Goal: Task Accomplishment & Management: Manage account settings

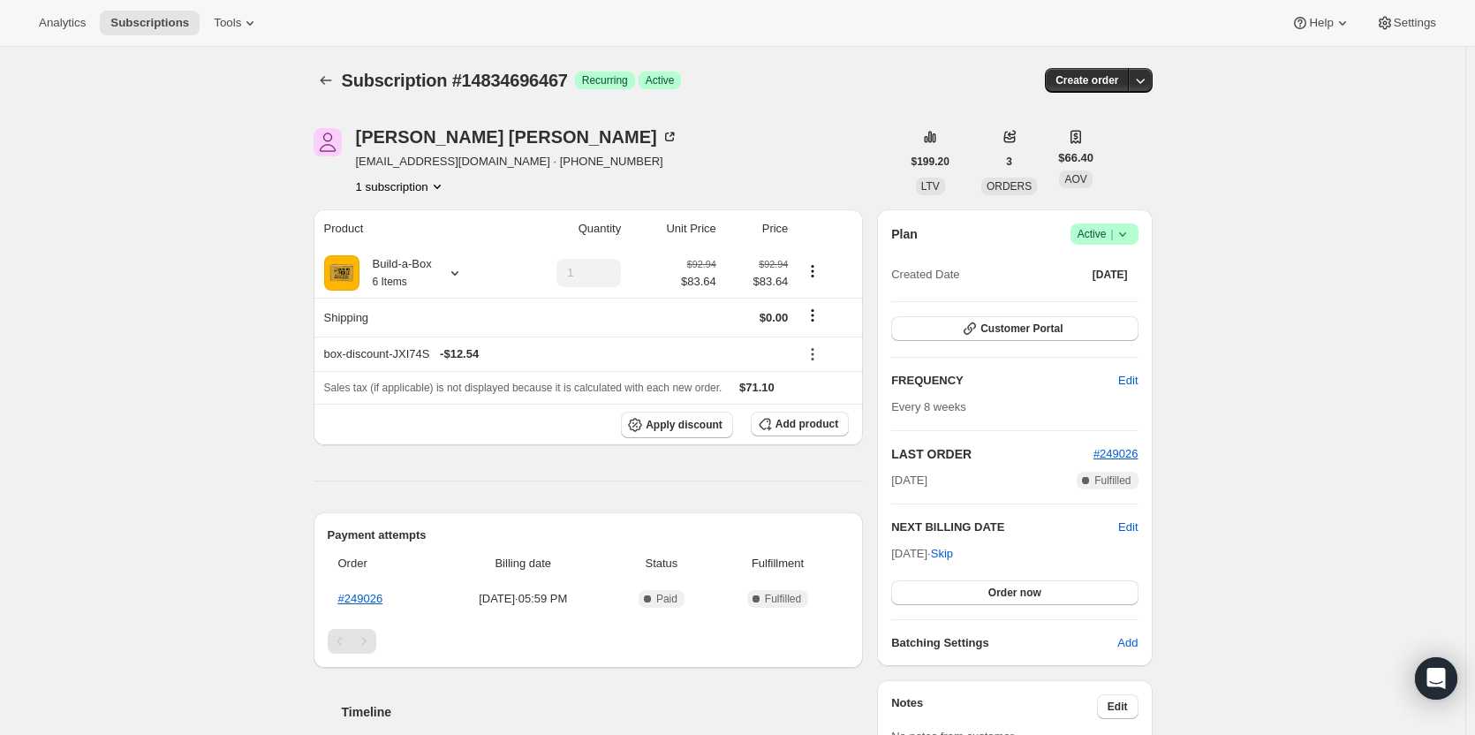
click at [1122, 237] on icon at bounding box center [1123, 234] width 18 height 18
click at [1116, 304] on span "Cancel subscription" at bounding box center [1110, 298] width 100 height 13
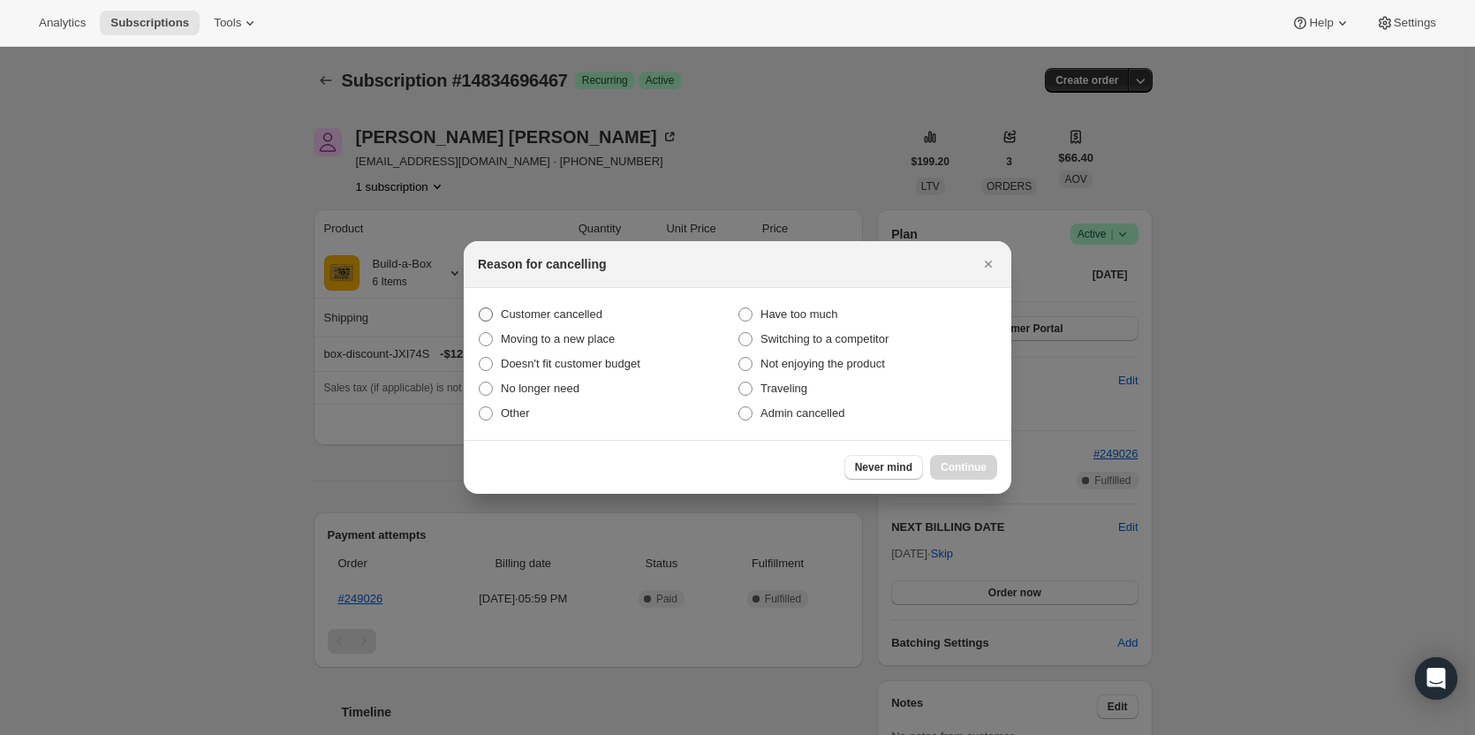
click at [540, 307] on span "Customer cancelled" at bounding box center [552, 313] width 102 height 13
click at [480, 307] on input "Customer cancelled" at bounding box center [479, 307] width 1 height 1
radio input "true"
click at [977, 467] on span "Continue" at bounding box center [964, 467] width 46 height 14
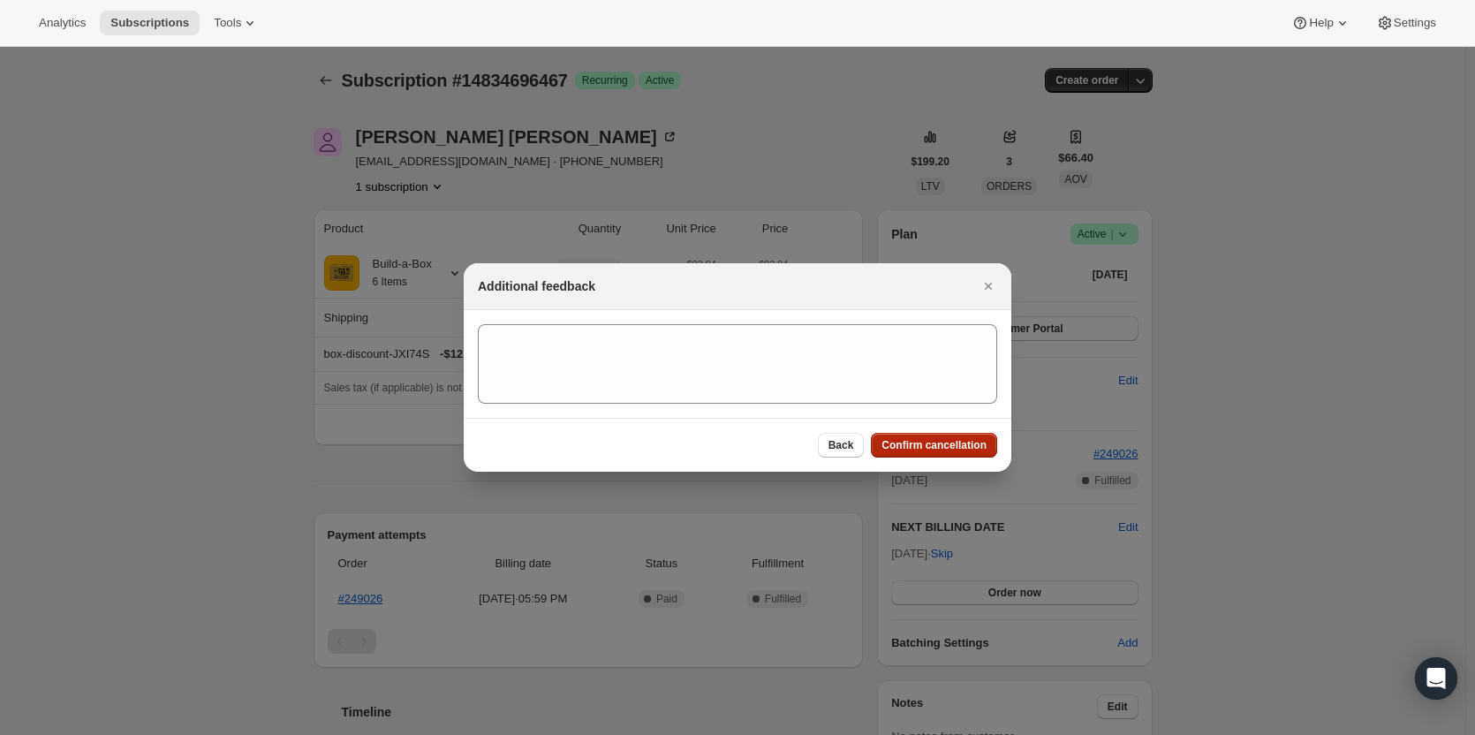
click at [951, 444] on span "Confirm cancellation" at bounding box center [934, 445] width 105 height 14
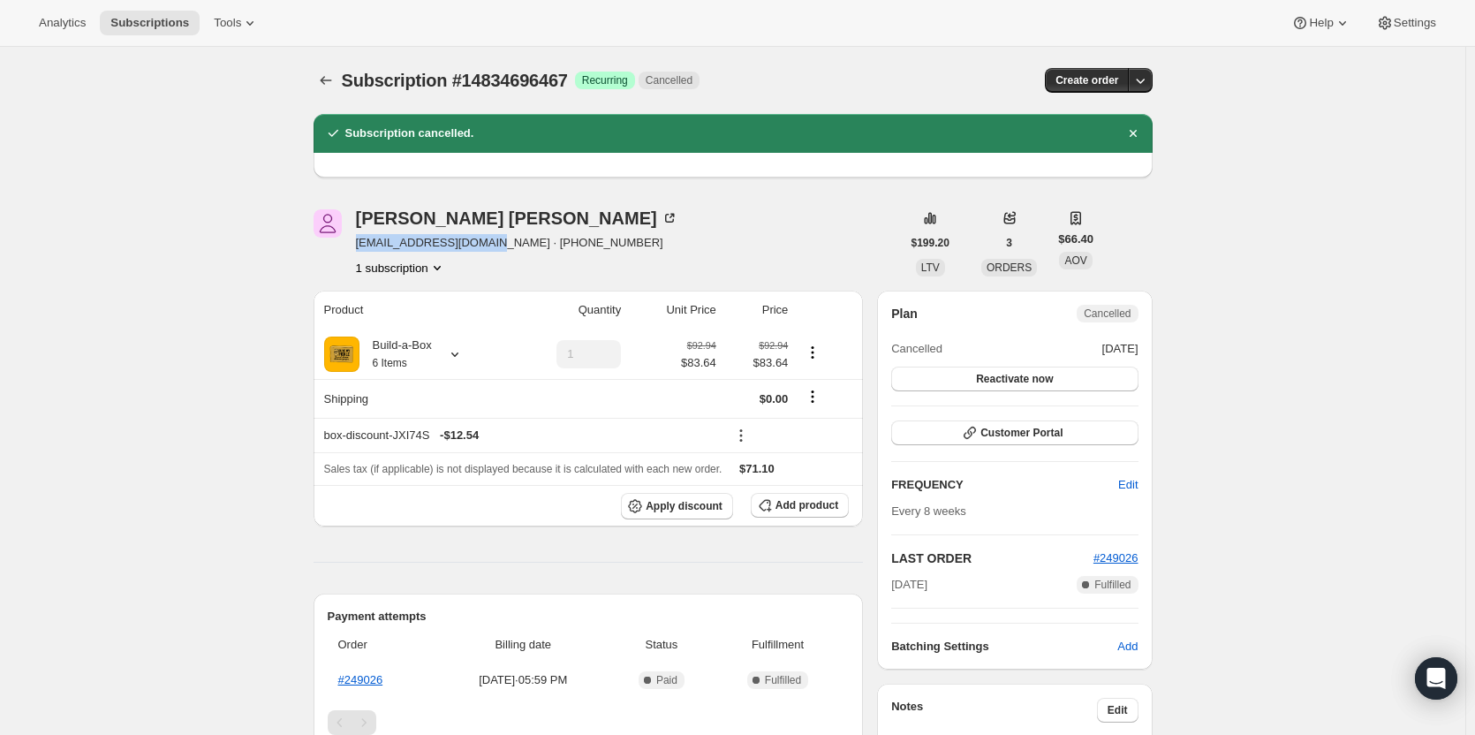
drag, startPoint x: 489, startPoint y: 248, endPoint x: 358, endPoint y: 248, distance: 131.6
click at [358, 248] on div "suzanne newlin scubasubiker@yahoo.com · +14174397765 1 subscription" at bounding box center [608, 242] width 588 height 67
copy span "scubasubiker@yahoo.com"
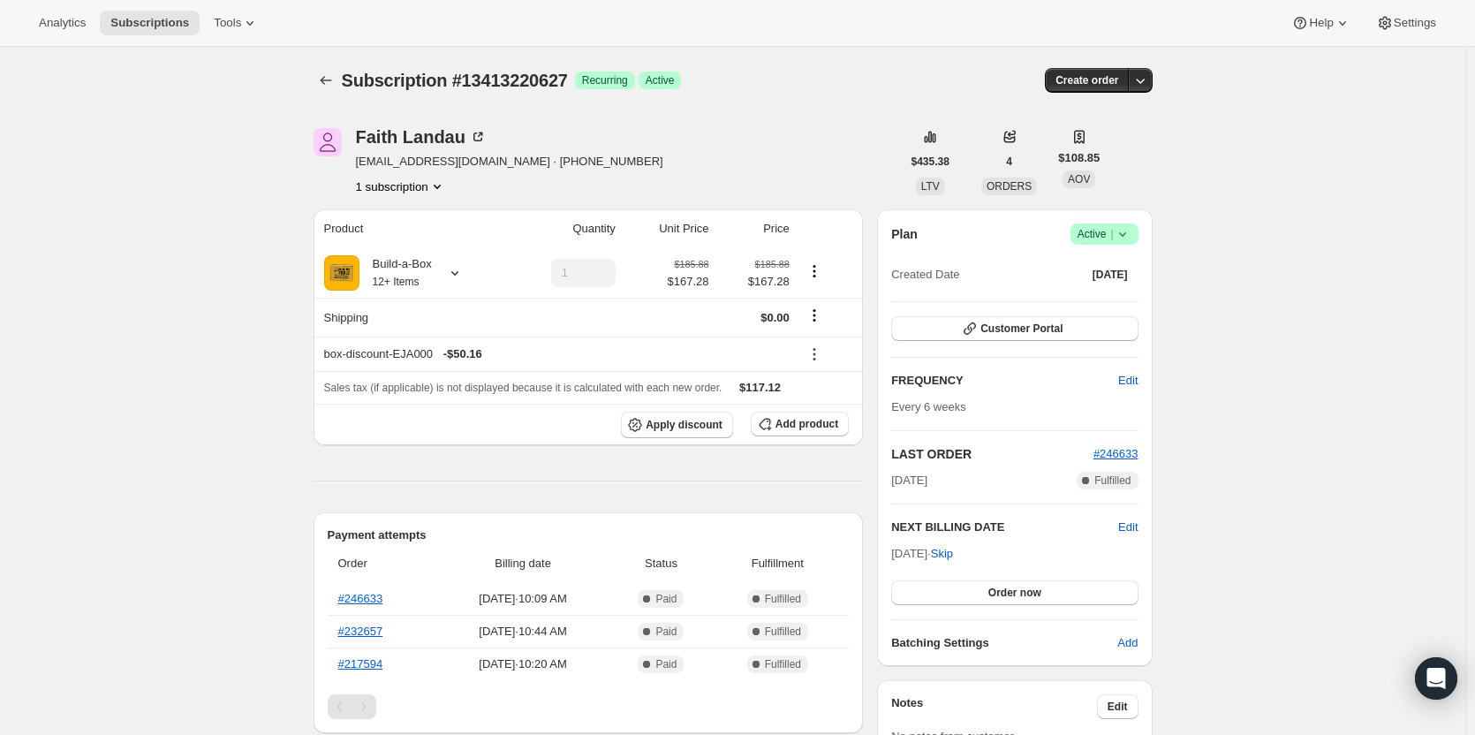
click at [1122, 236] on icon at bounding box center [1123, 234] width 18 height 18
click at [1099, 303] on span "Cancel subscription" at bounding box center [1110, 298] width 100 height 13
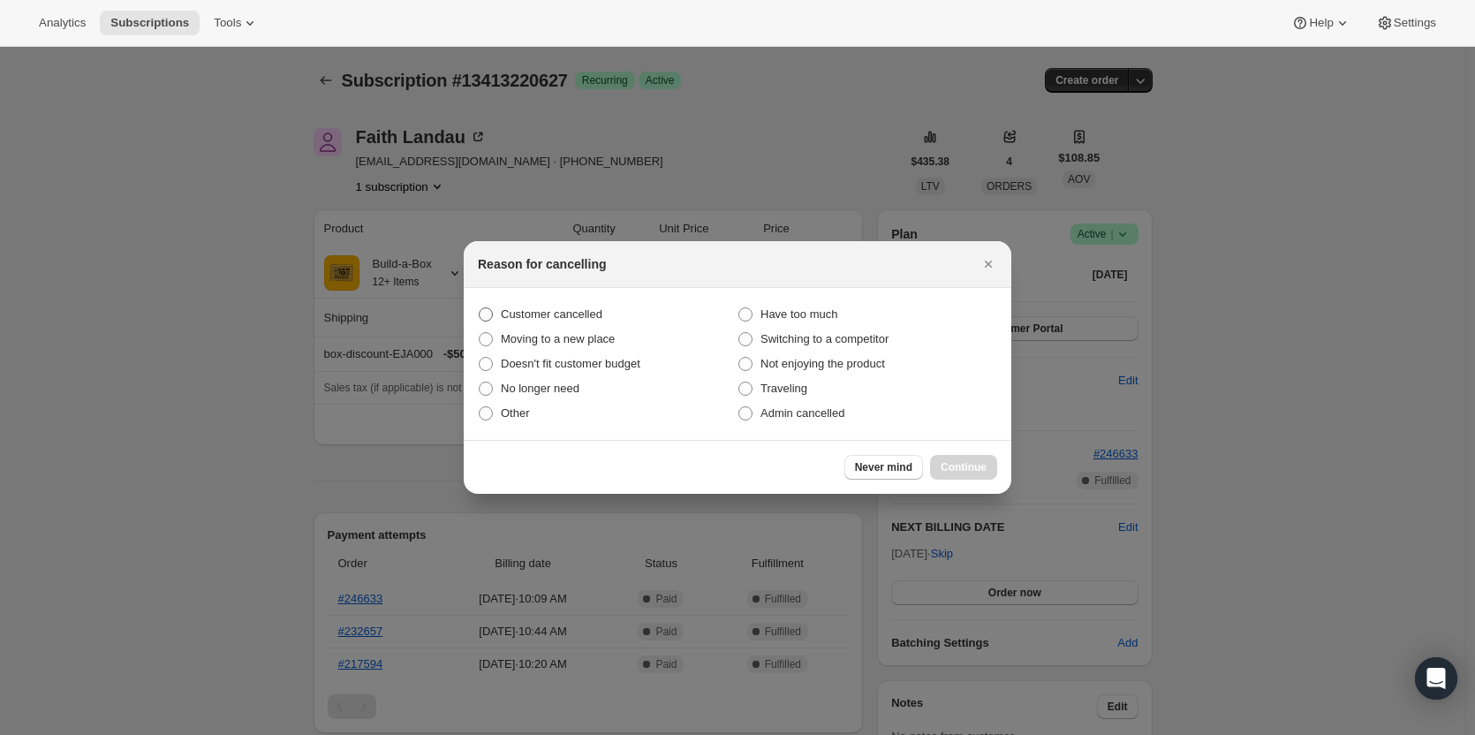
click at [554, 318] on span "Customer cancelled" at bounding box center [552, 313] width 102 height 13
click at [480, 308] on input "Customer cancelled" at bounding box center [479, 307] width 1 height 1
radio input "true"
click at [954, 468] on span "Continue" at bounding box center [964, 467] width 46 height 14
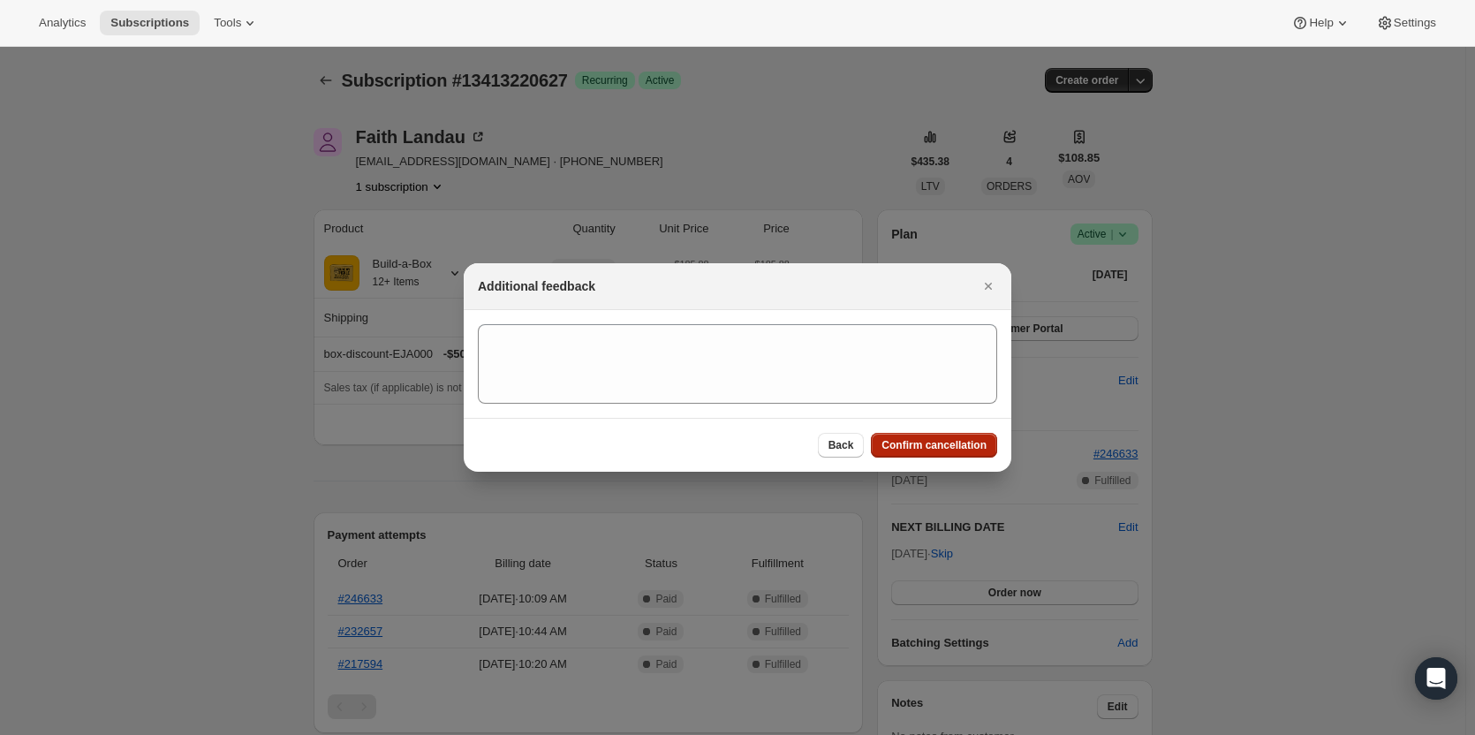
click at [888, 444] on span "Confirm cancellation" at bounding box center [934, 445] width 105 height 14
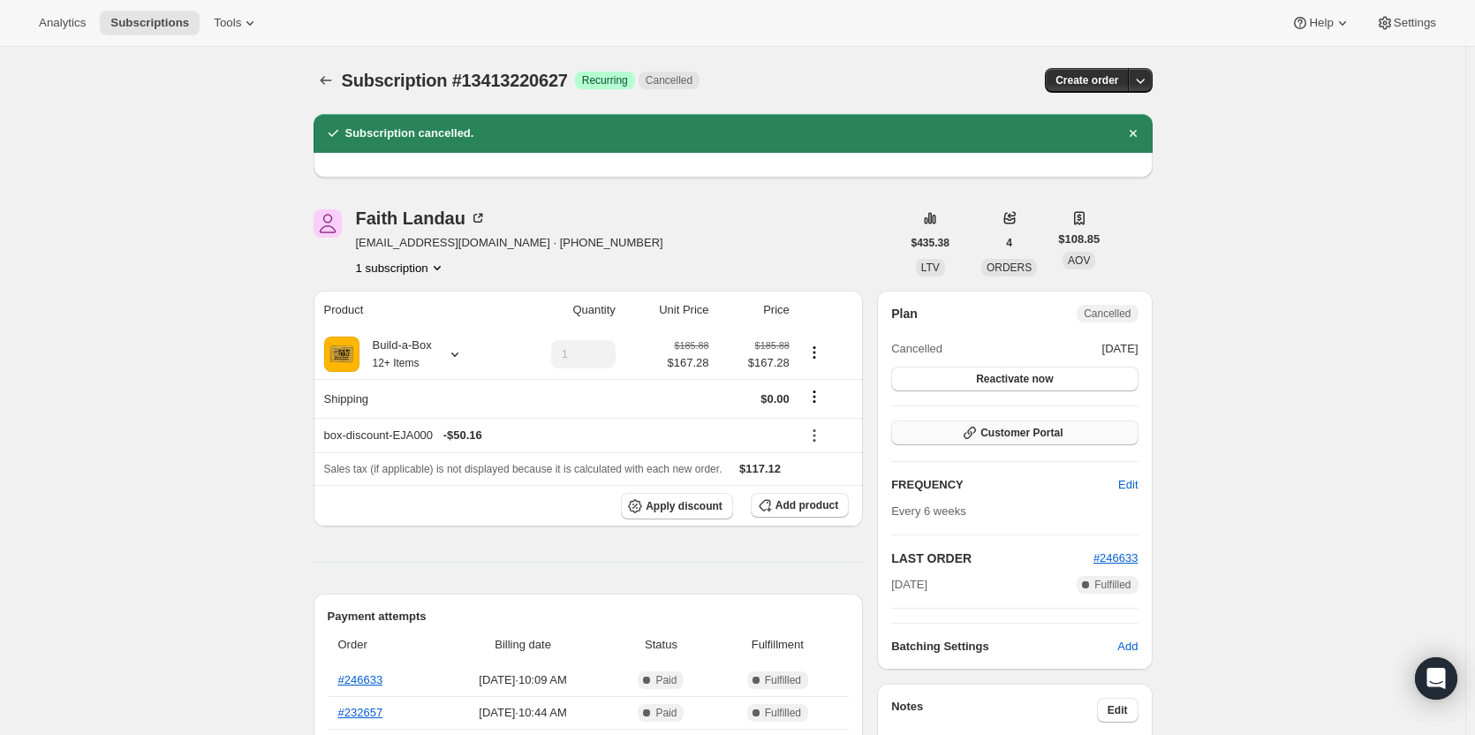
click at [994, 437] on span "Customer Portal" at bounding box center [1022, 433] width 82 height 14
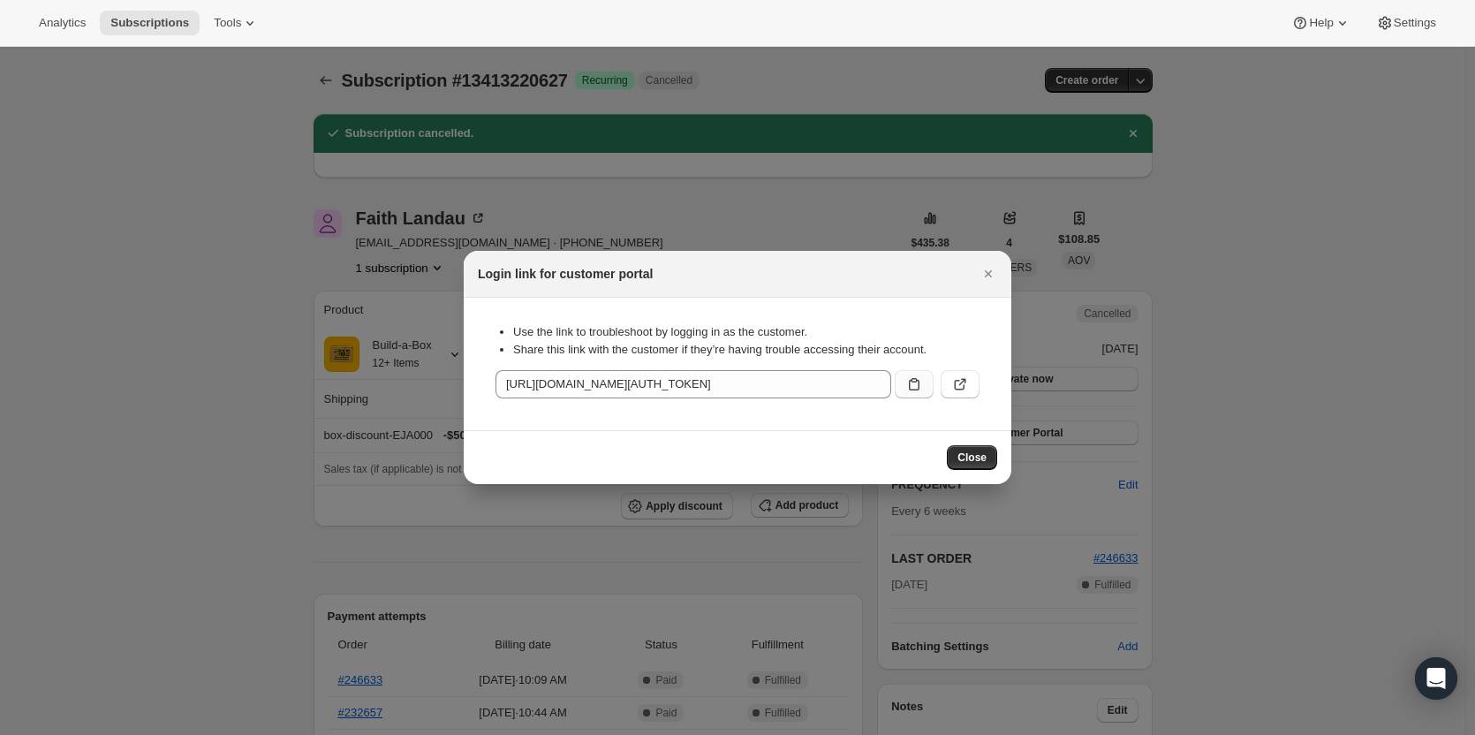
click at [909, 381] on icon ":rgd:" at bounding box center [915, 384] width 18 height 18
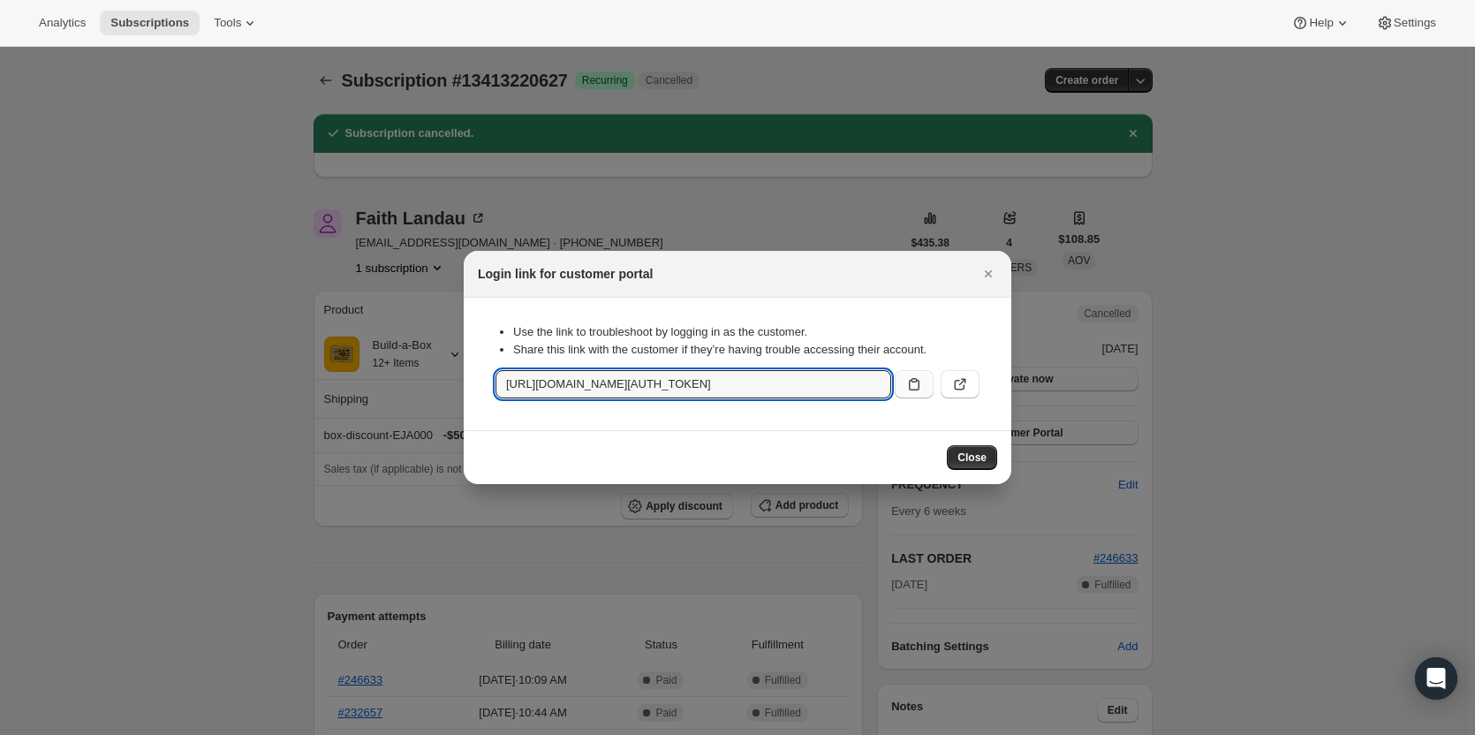
click at [706, 92] on div at bounding box center [737, 367] width 1475 height 735
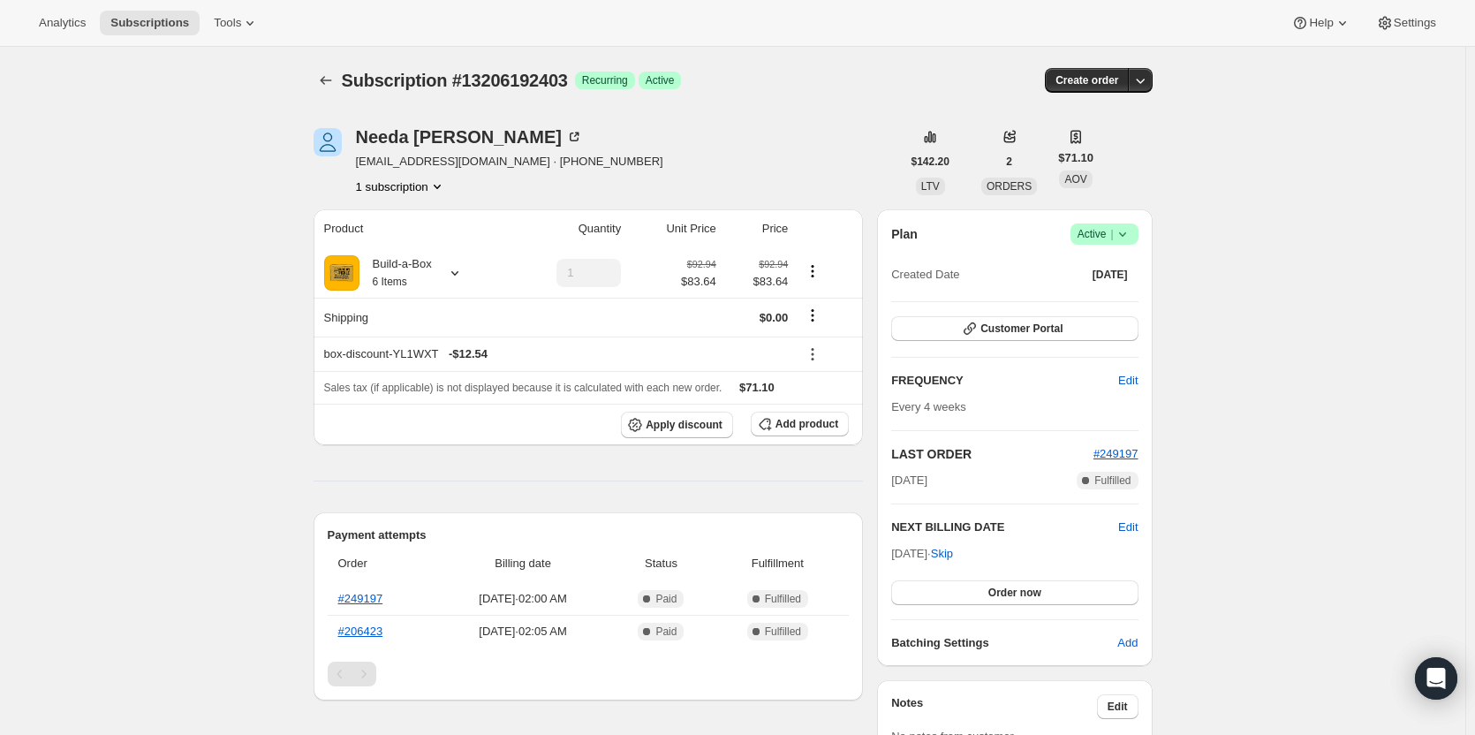
click at [1100, 230] on span "Active |" at bounding box center [1105, 234] width 54 height 18
click at [1097, 300] on span "Cancel subscription" at bounding box center [1110, 298] width 100 height 13
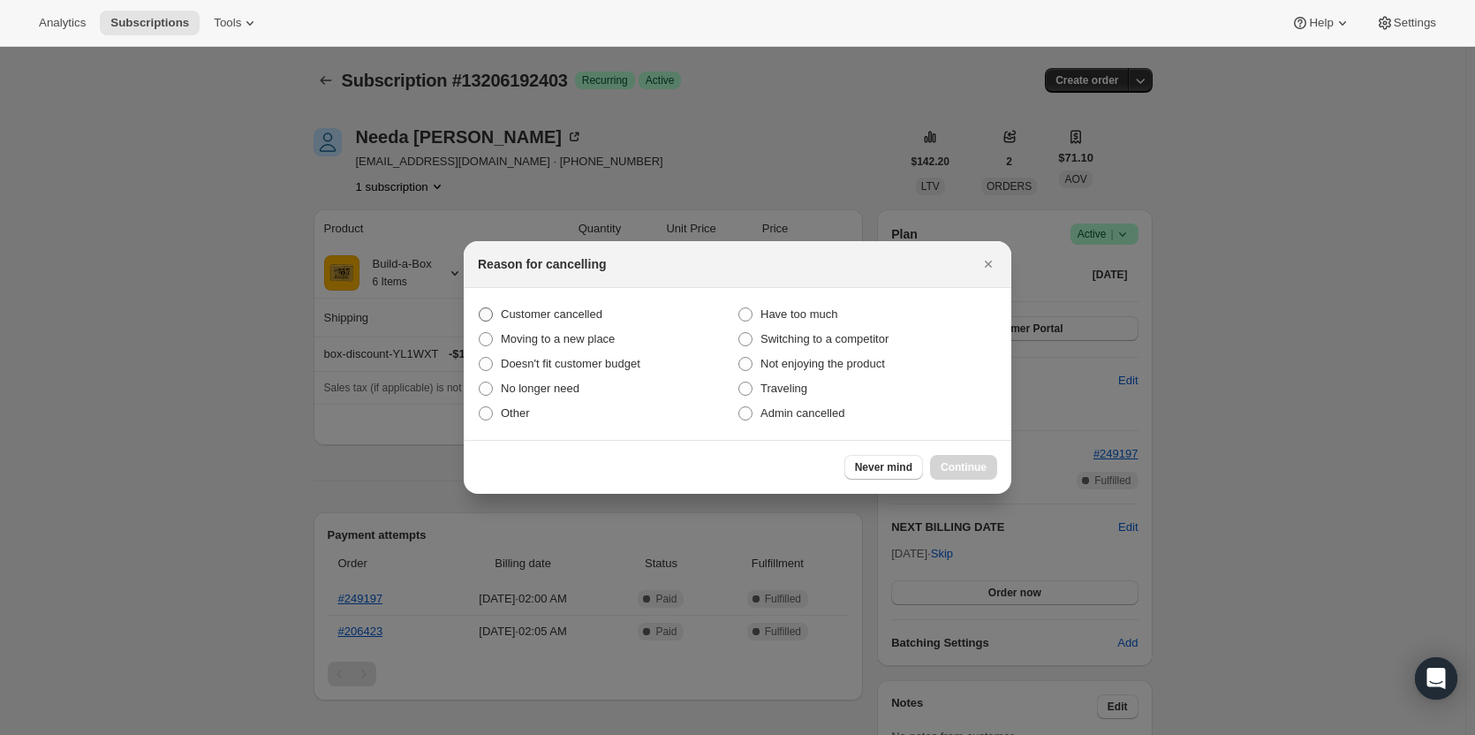
click at [552, 314] on span "Customer cancelled" at bounding box center [552, 313] width 102 height 13
click at [480, 308] on input "Customer cancelled" at bounding box center [479, 307] width 1 height 1
radio input "true"
click at [942, 471] on button "Continue" at bounding box center [963, 467] width 67 height 25
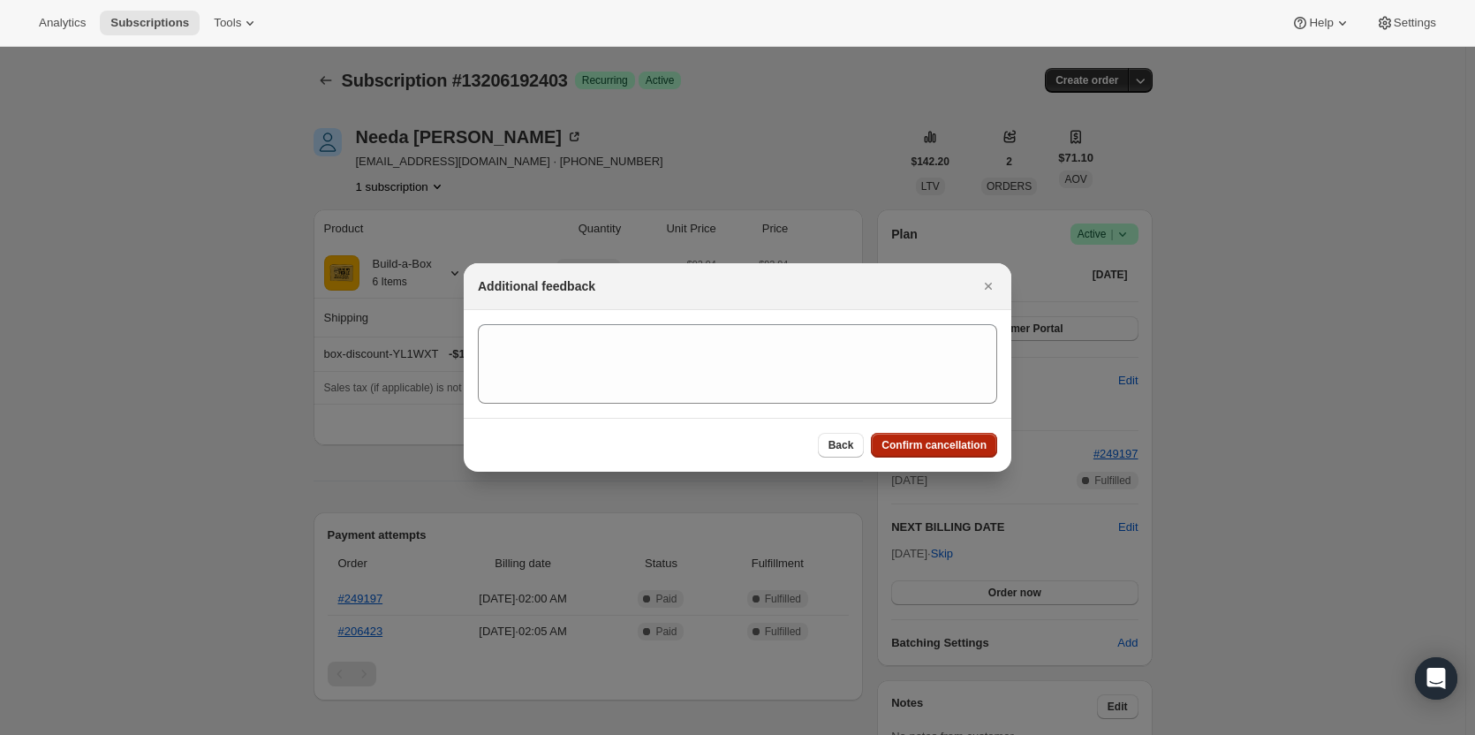
click at [937, 453] on button "Confirm cancellation" at bounding box center [934, 445] width 126 height 25
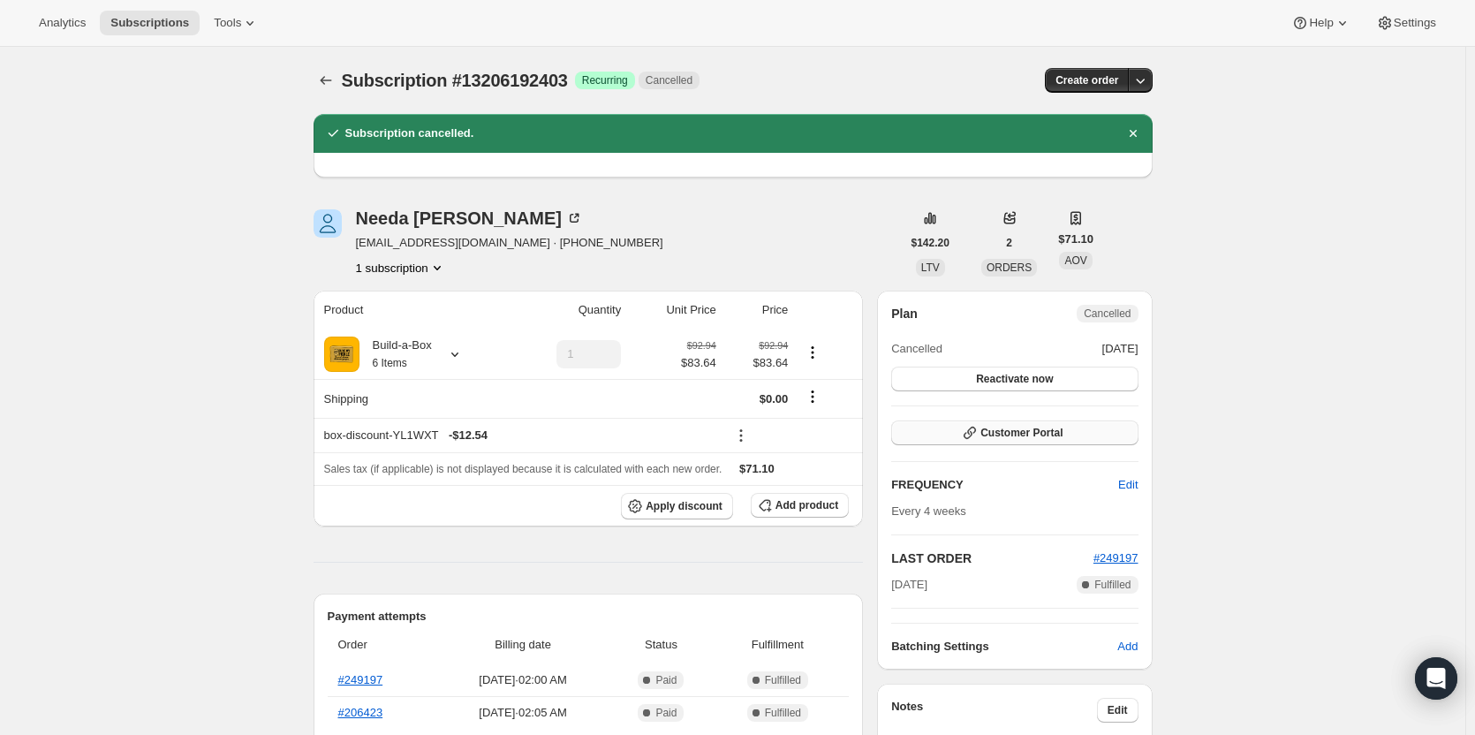
click at [979, 428] on icon "button" at bounding box center [970, 433] width 18 height 18
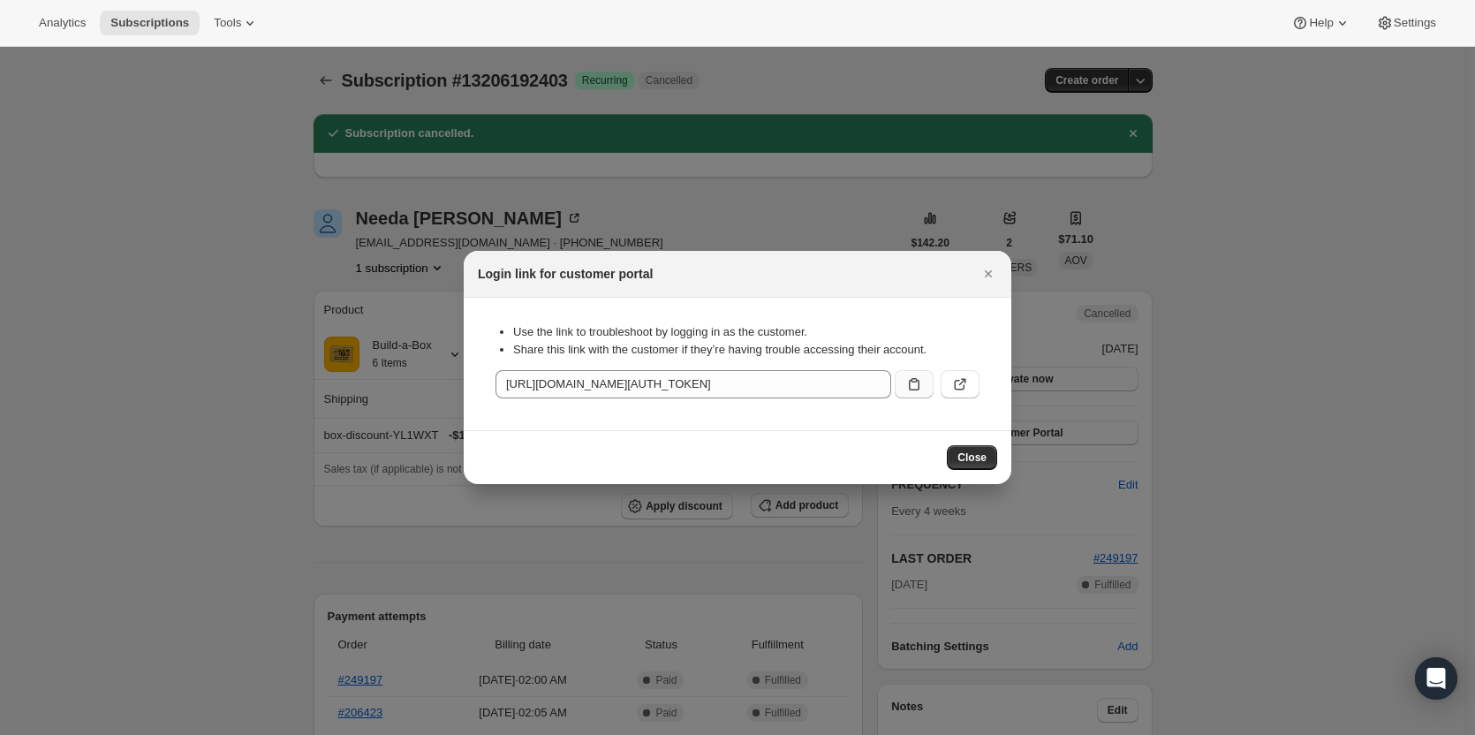
click at [907, 387] on icon ":rg7:" at bounding box center [915, 384] width 18 height 18
